Goal: Transaction & Acquisition: Purchase product/service

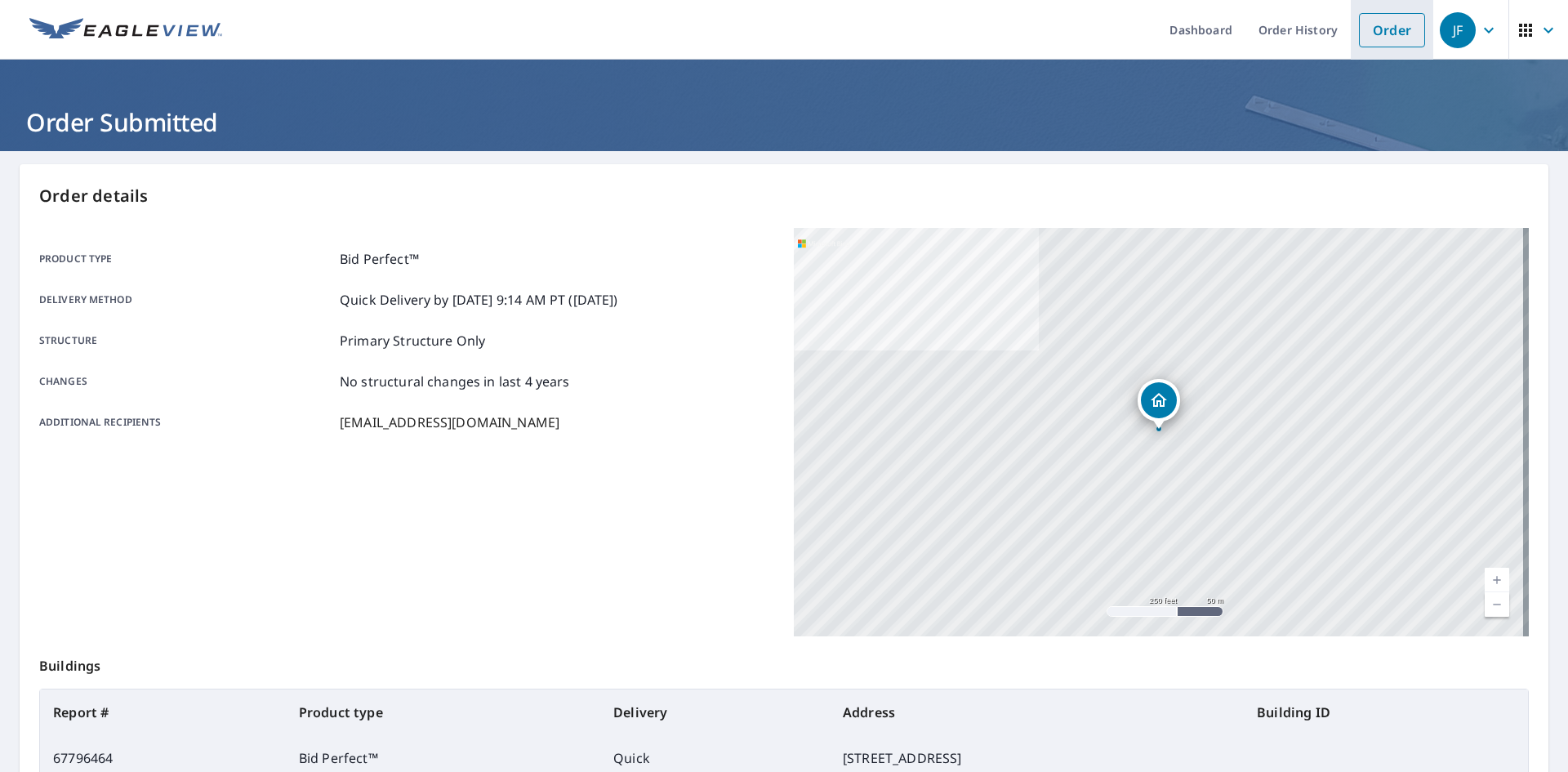
click at [1369, 44] on link "Order" at bounding box center [1392, 30] width 66 height 34
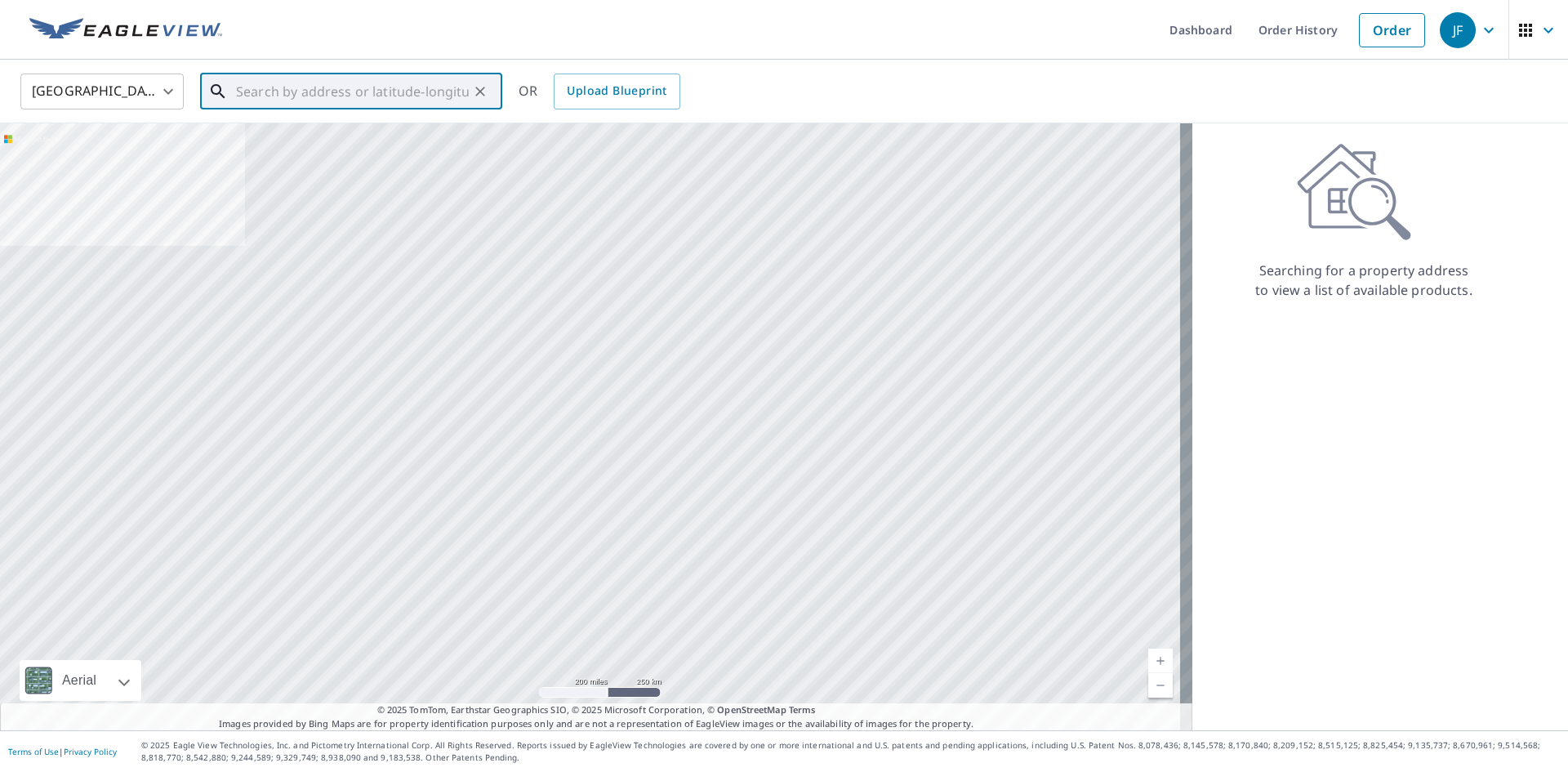
paste input "[STREET_ADDRESS]"
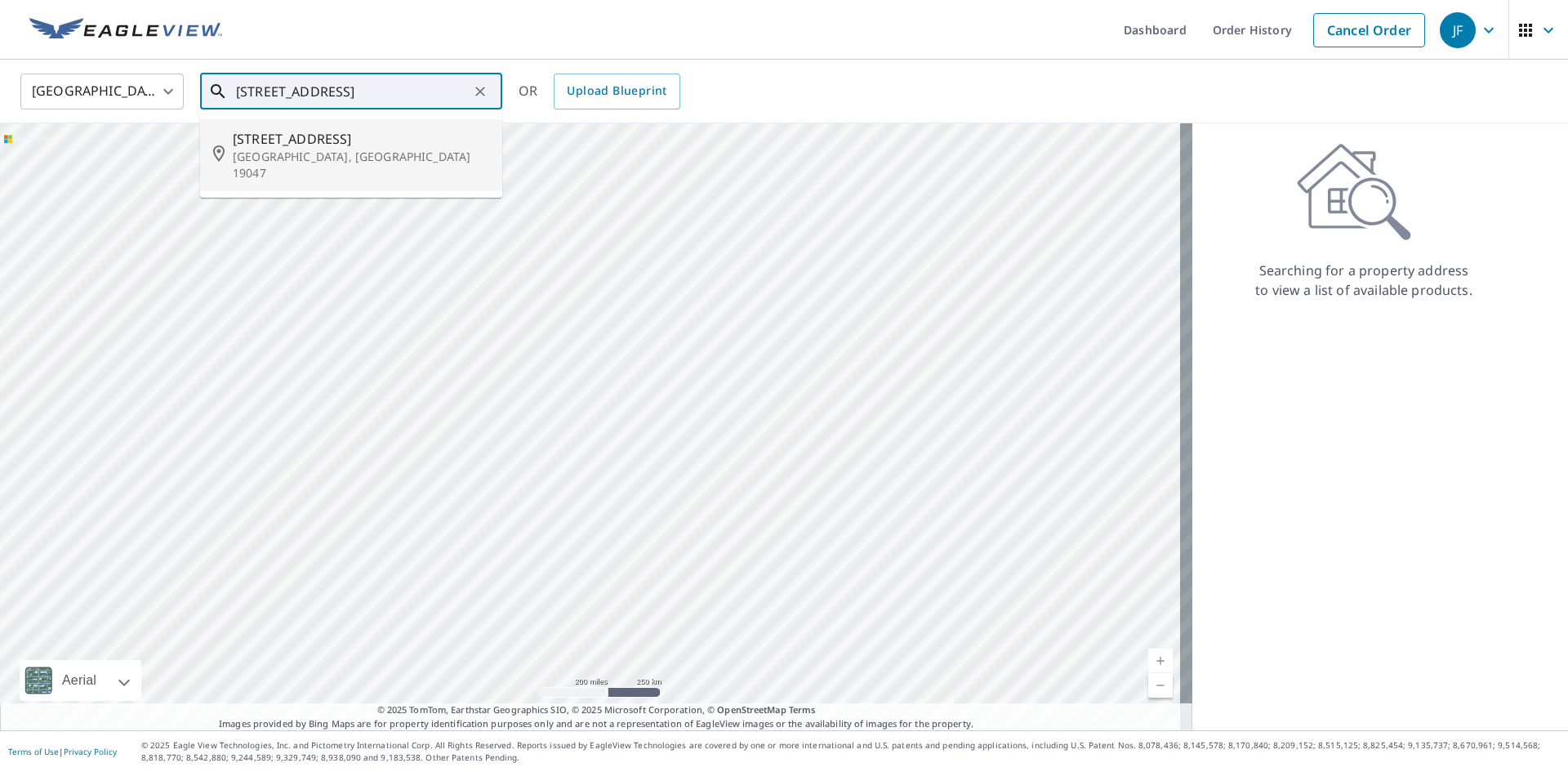
click at [383, 152] on p "[GEOGRAPHIC_DATA], [GEOGRAPHIC_DATA] 19047" at bounding box center [361, 164] width 257 height 33
type input "[STREET_ADDRESS]"
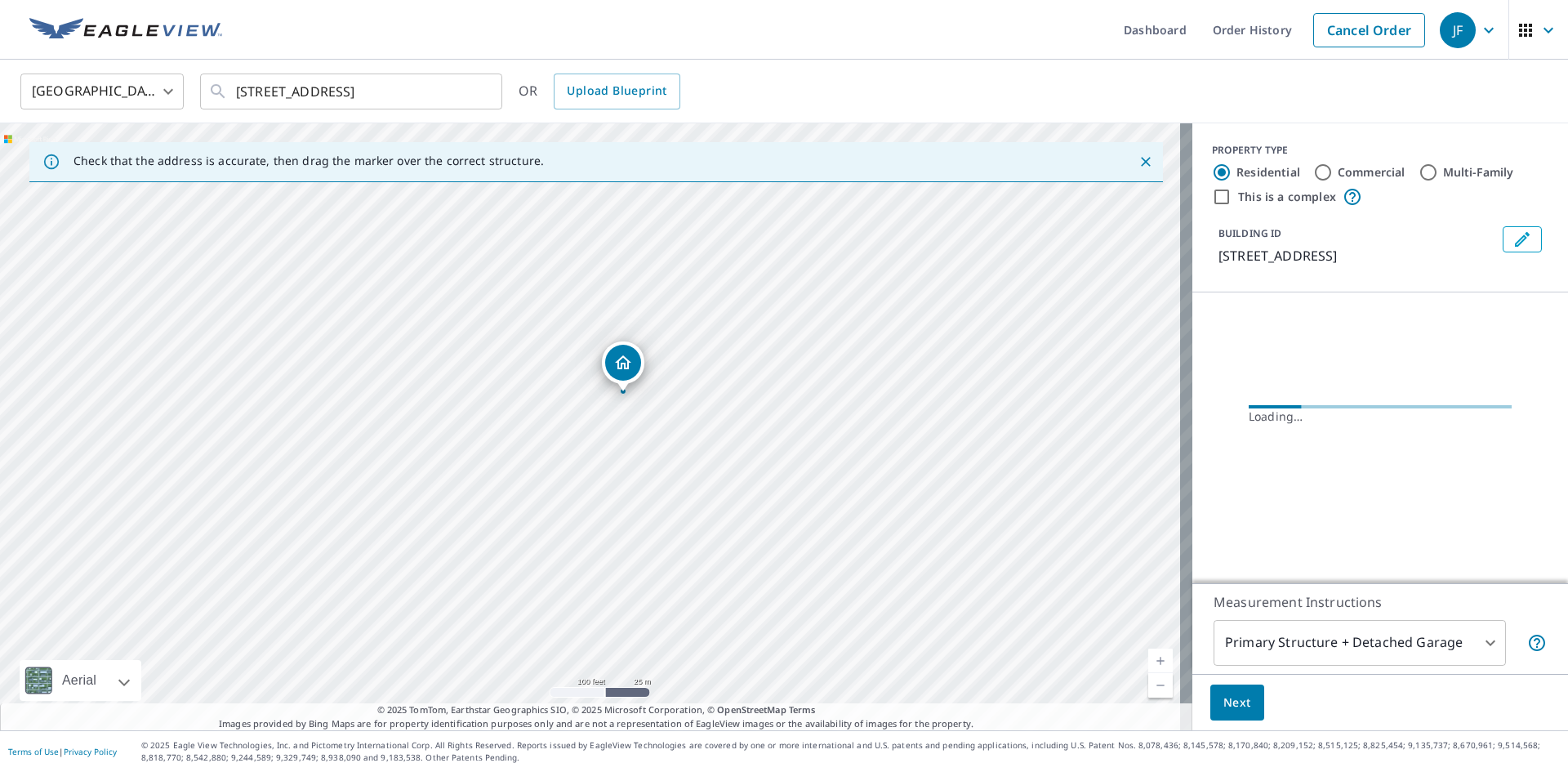
click at [625, 355] on icon "Dropped pin, building 1, Residential property, 627 Highpointe Cir Langhorne, PA…" at bounding box center [623, 362] width 19 height 19
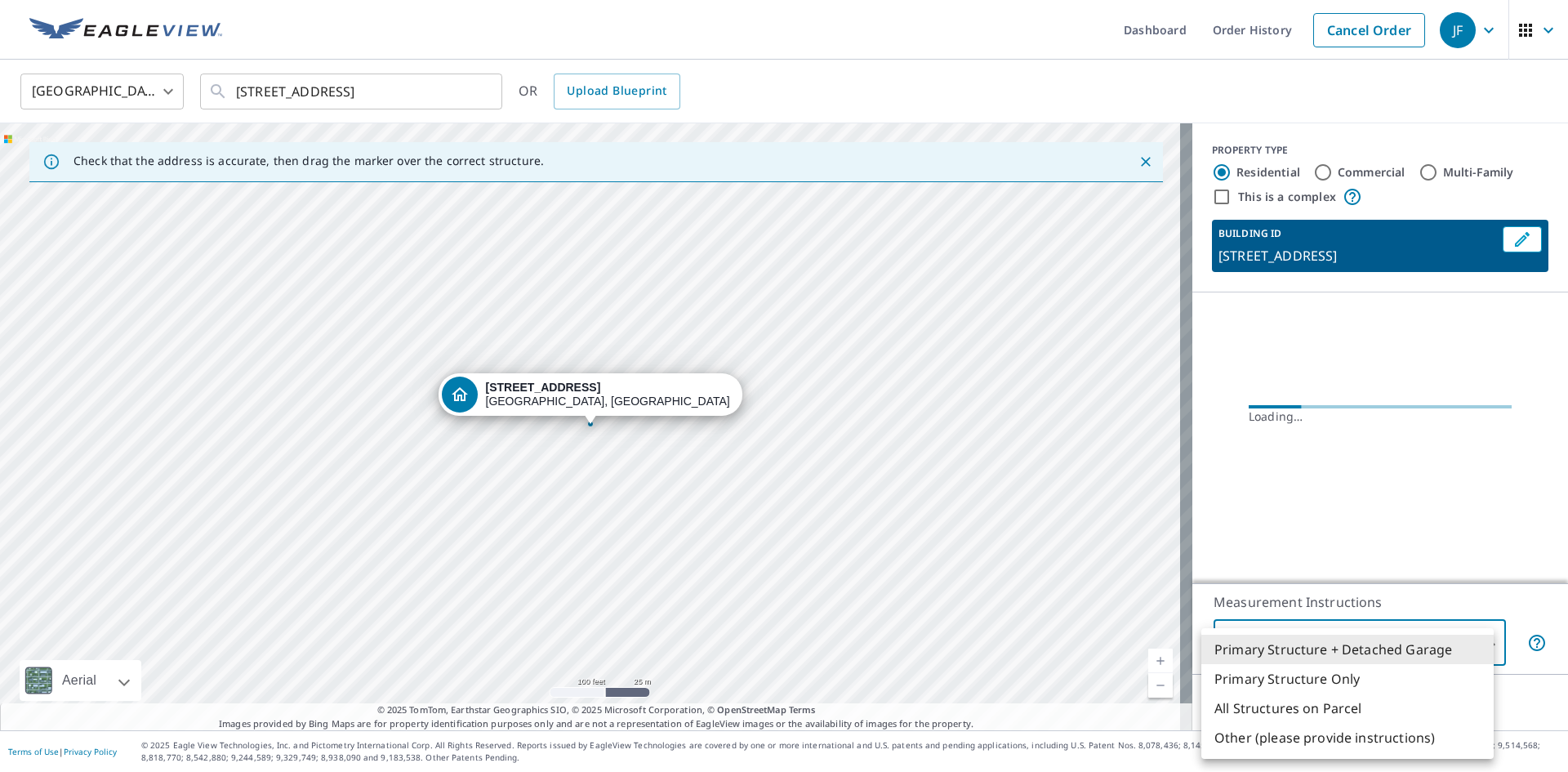
click at [1477, 646] on body "JF JF Dashboard Order History Cancel Order JF [GEOGRAPHIC_DATA] [GEOGRAPHIC_DAT…" at bounding box center [784, 386] width 1568 height 772
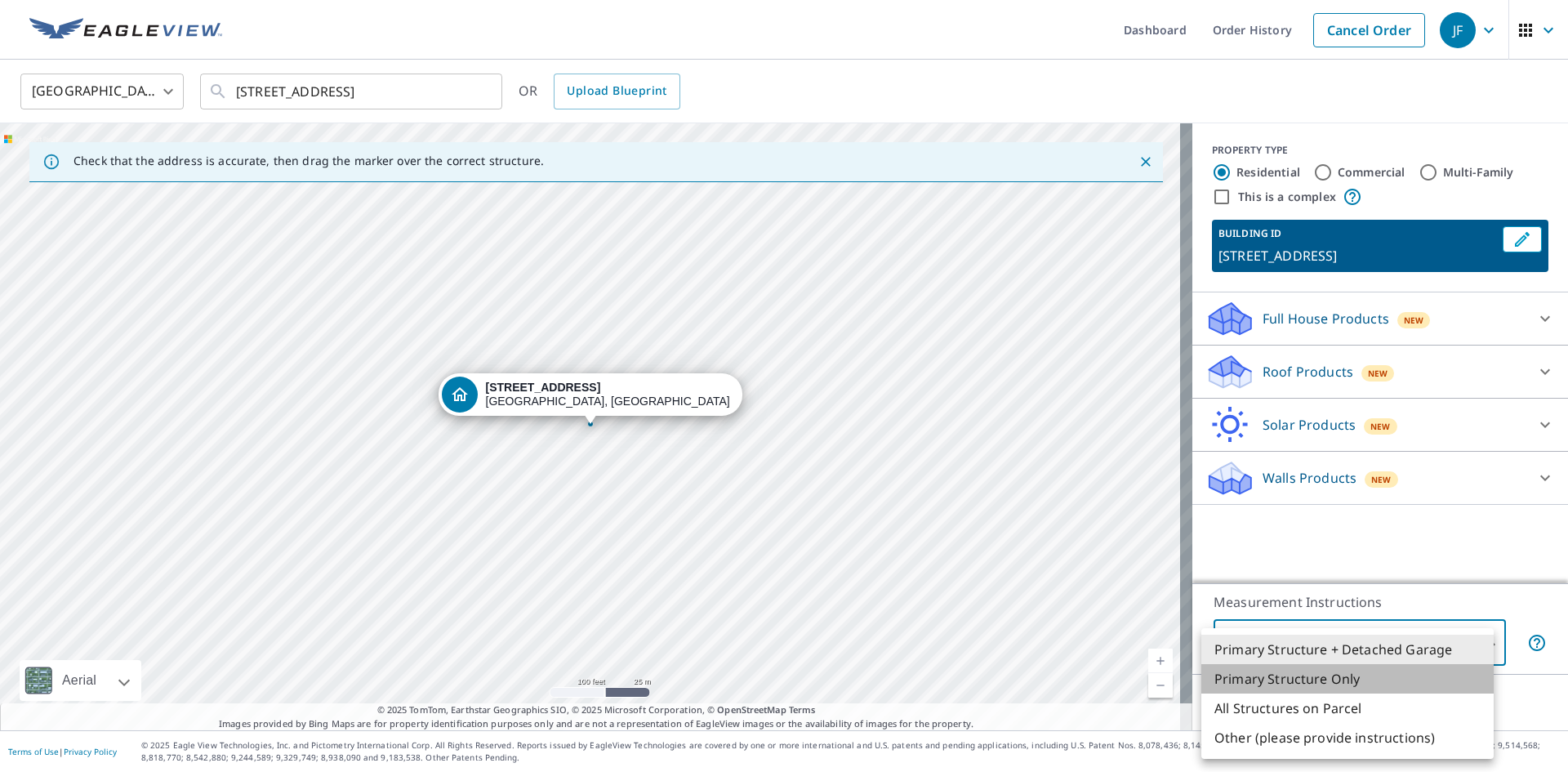
click at [1364, 686] on li "Primary Structure Only" at bounding box center [1347, 678] width 292 height 30
type input "2"
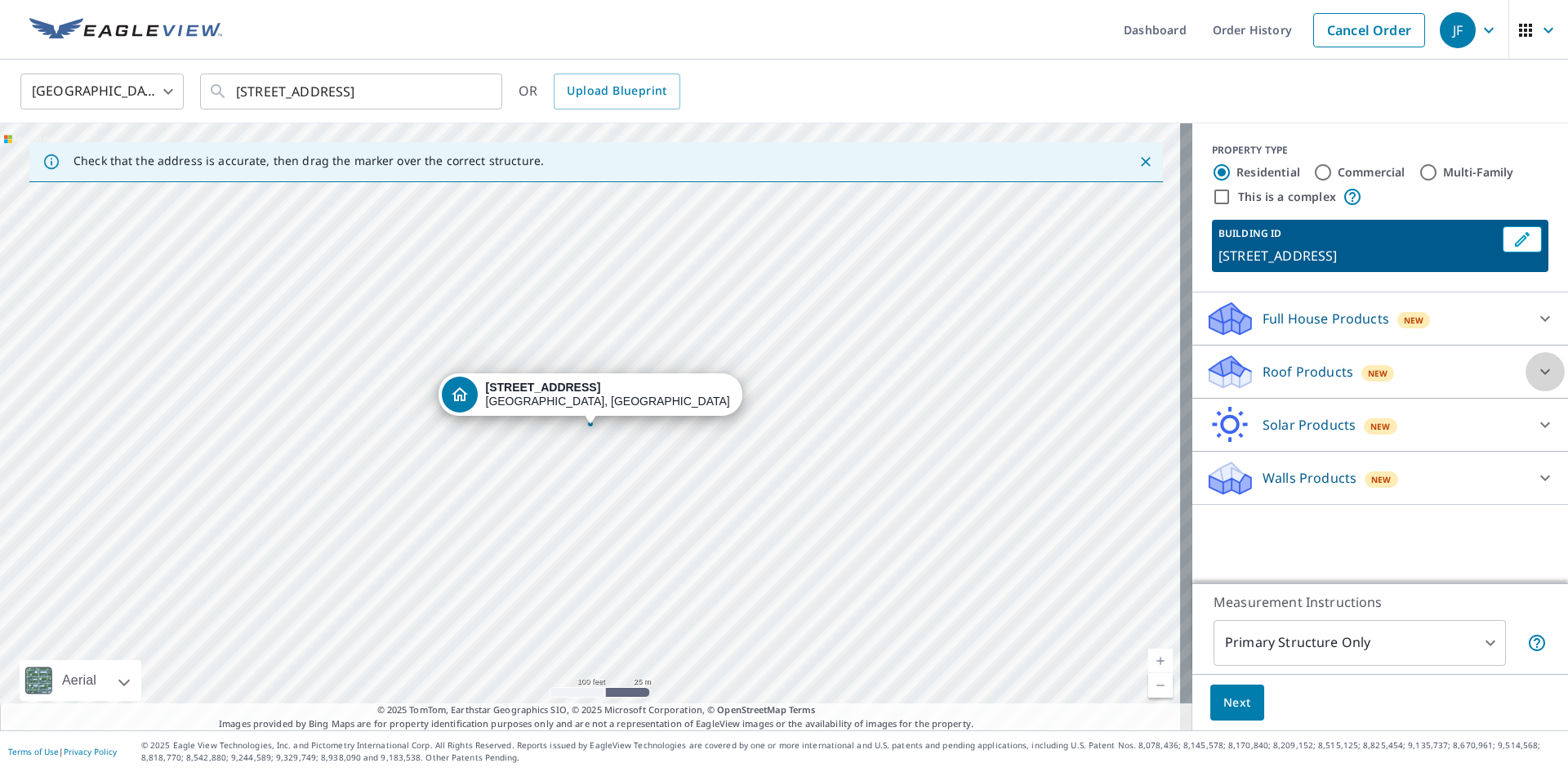
drag, startPoint x: 1543, startPoint y: 374, endPoint x: 1528, endPoint y: 382, distance: 17.0
click at [1540, 374] on div at bounding box center [1545, 371] width 39 height 39
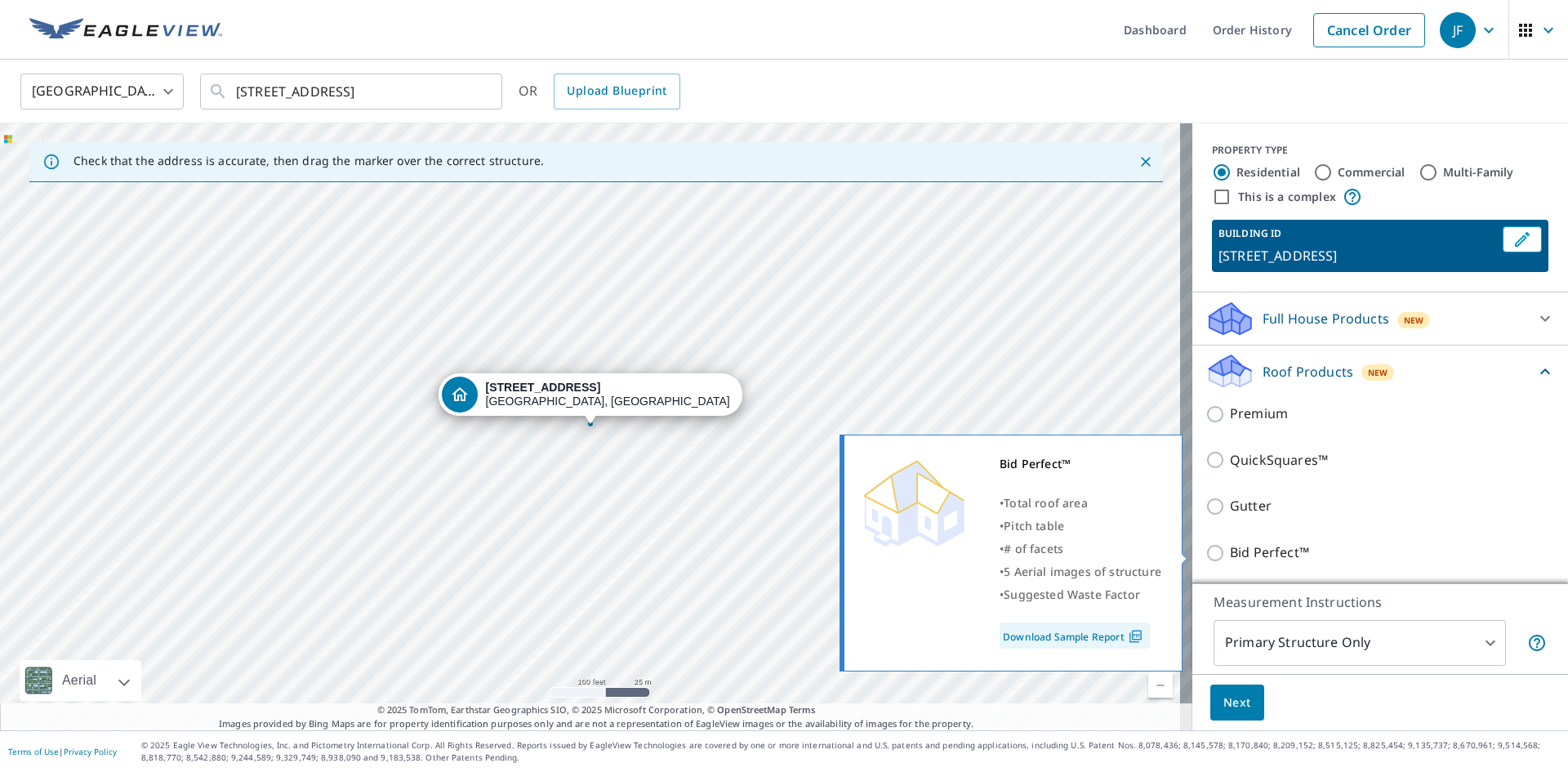
click at [1205, 550] on input "Bid Perfect™" at bounding box center [1217, 553] width 25 height 19
checkbox input "true"
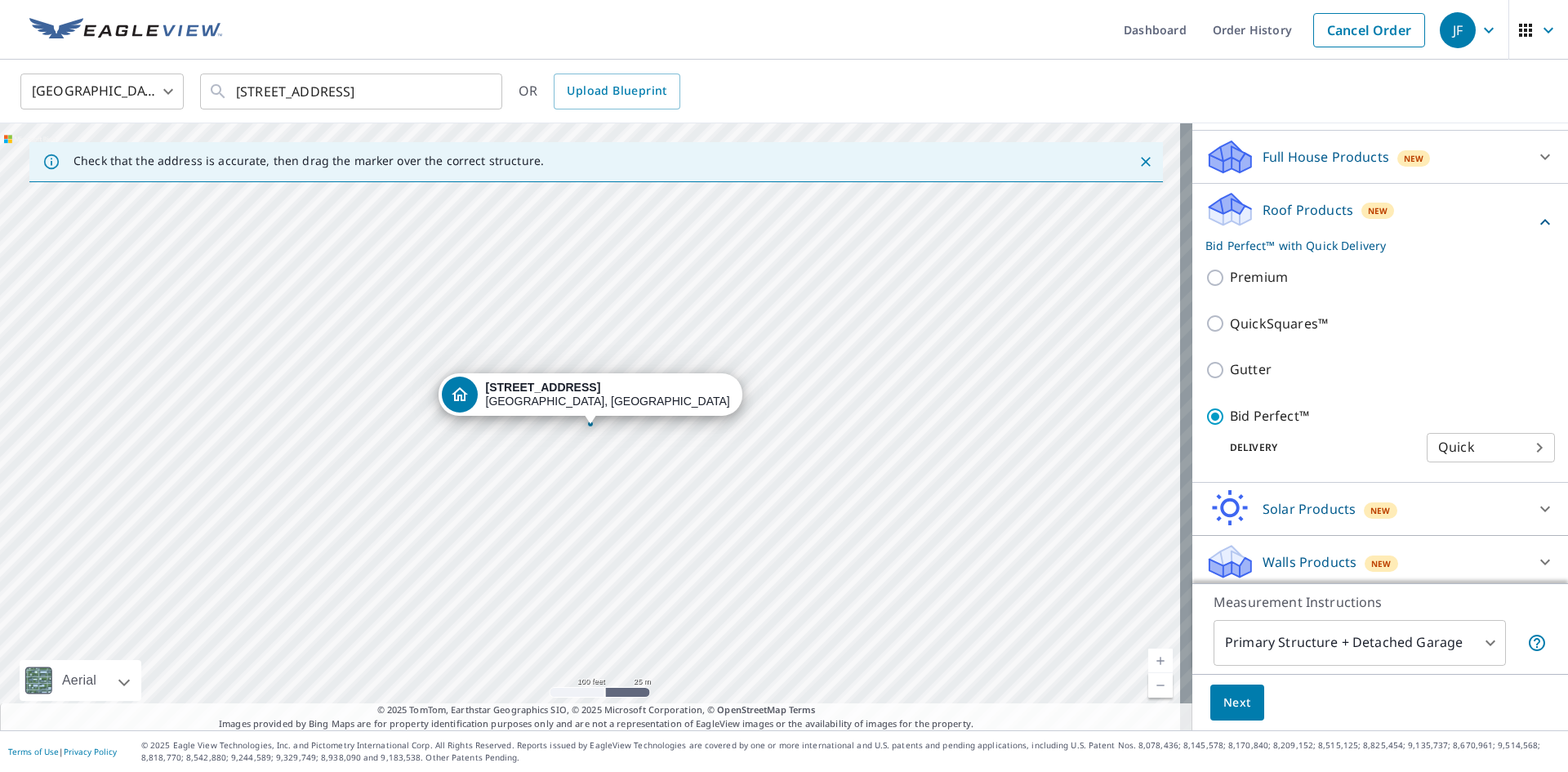
scroll to position [164, 0]
click at [1479, 641] on body "JF JF Dashboard Order History Cancel Order JF [GEOGRAPHIC_DATA] [GEOGRAPHIC_DAT…" at bounding box center [784, 386] width 1568 height 772
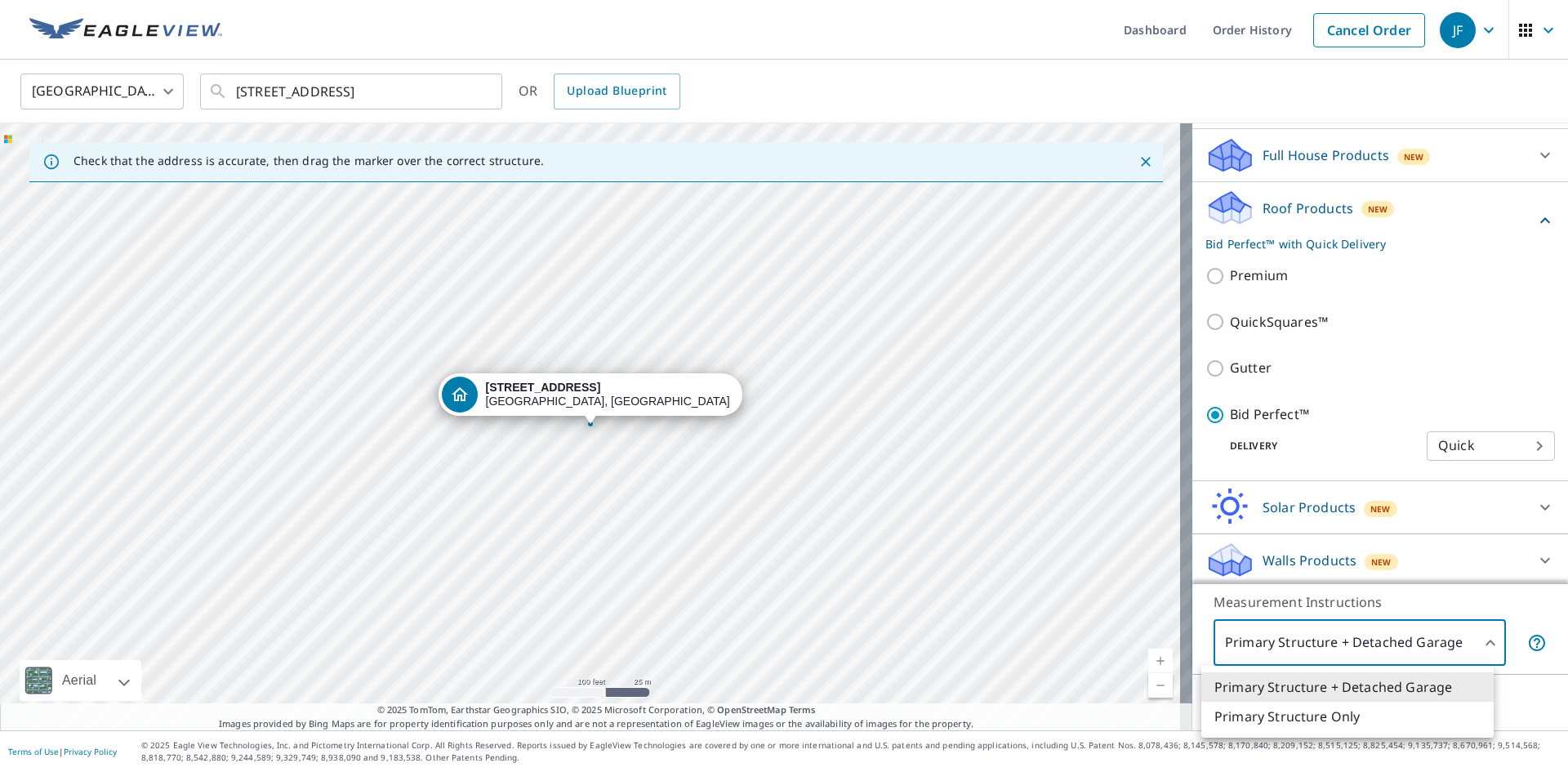
click at [1312, 718] on li "Primary Structure Only" at bounding box center [1347, 716] width 292 height 30
type input "2"
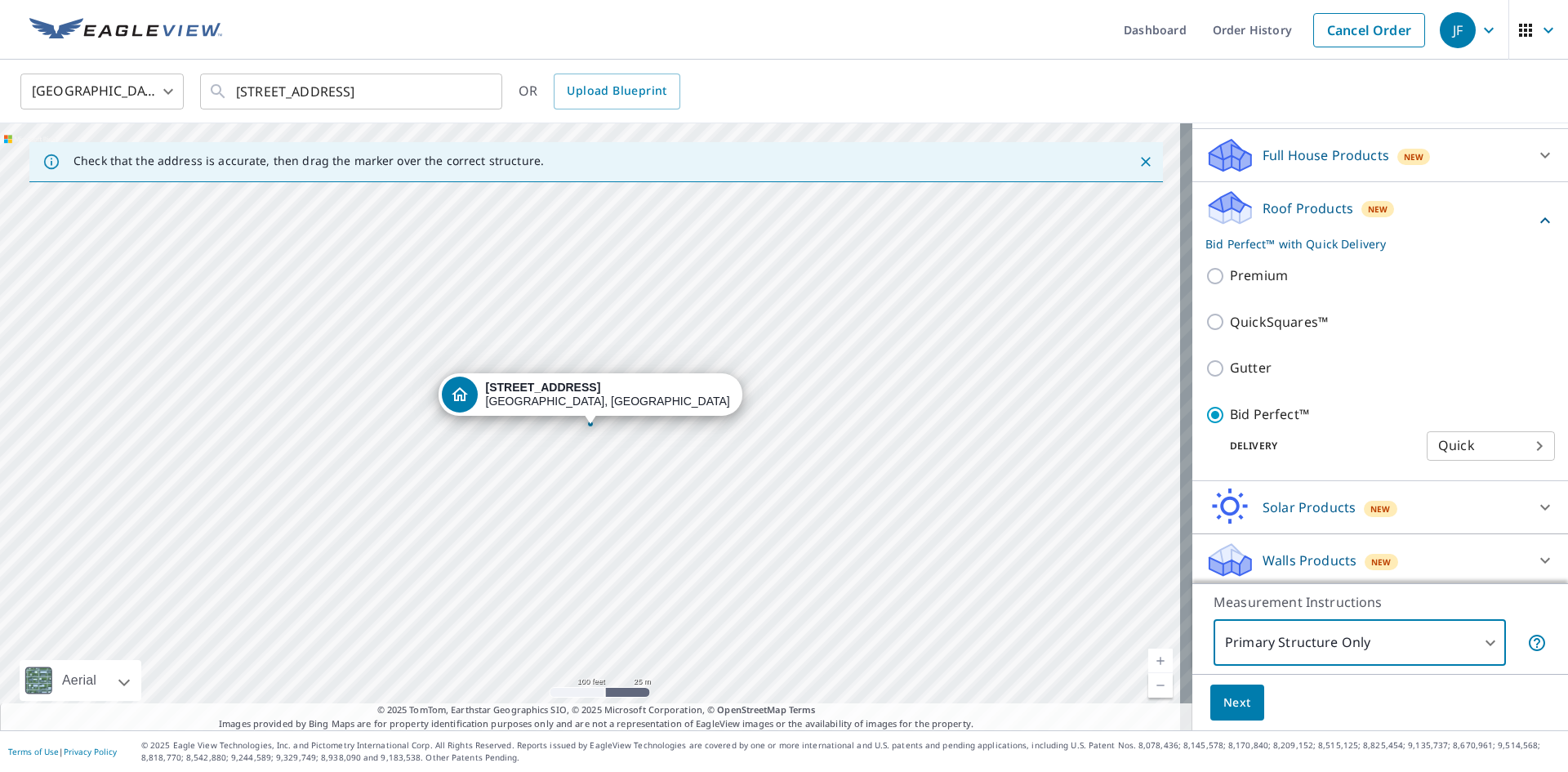
click at [1233, 697] on span "Next" at bounding box center [1237, 703] width 28 height 20
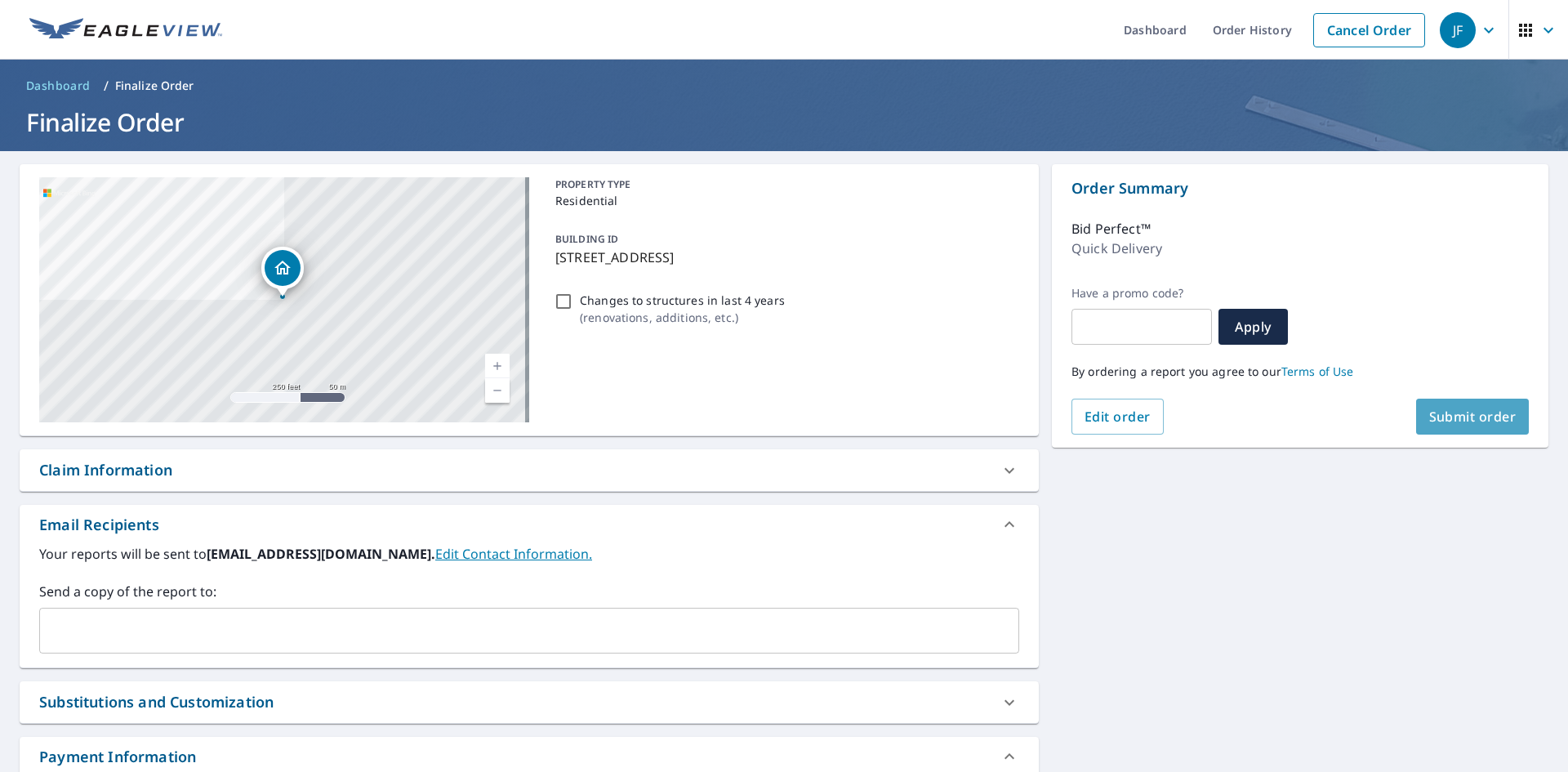
click at [1450, 421] on span "Submit order" at bounding box center [1472, 416] width 87 height 18
